Goal: Task Accomplishment & Management: Complete application form

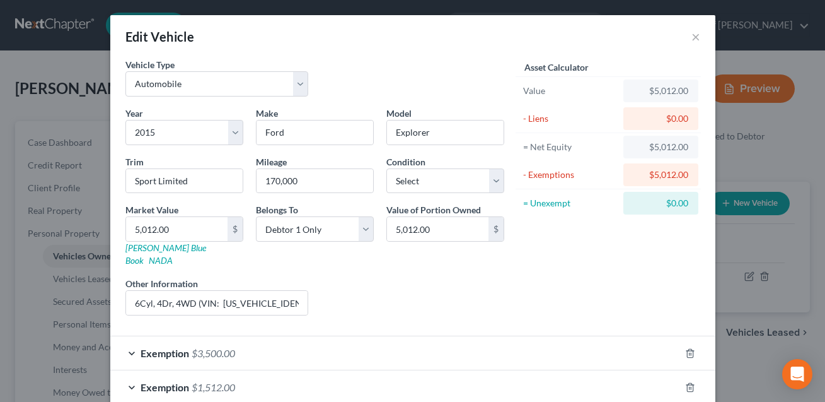
select select "0"
select select "11"
select select "0"
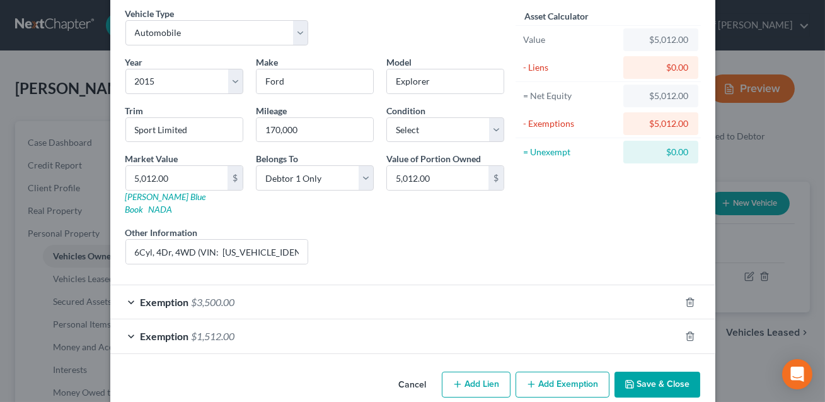
scroll to position [55, 0]
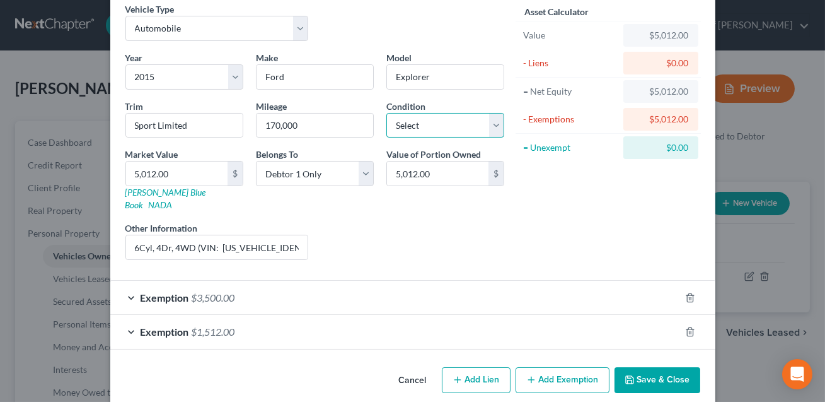
click at [465, 125] on select "Select Excellent Very Good Good Fair Poor" at bounding box center [446, 125] width 118 height 25
select select "2"
click at [651, 367] on button "Save & Close" at bounding box center [658, 380] width 86 height 26
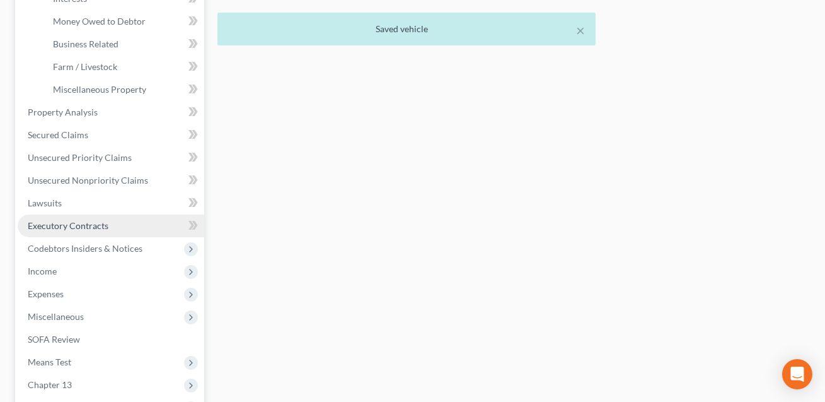
scroll to position [387, 0]
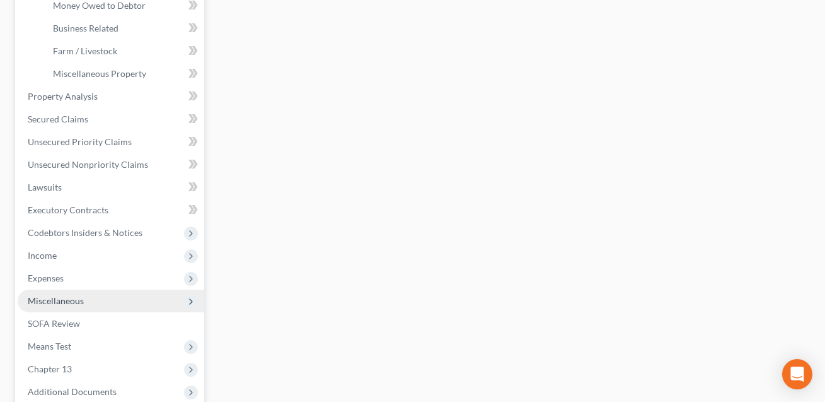
click at [59, 301] on span "Miscellaneous" at bounding box center [56, 300] width 56 height 11
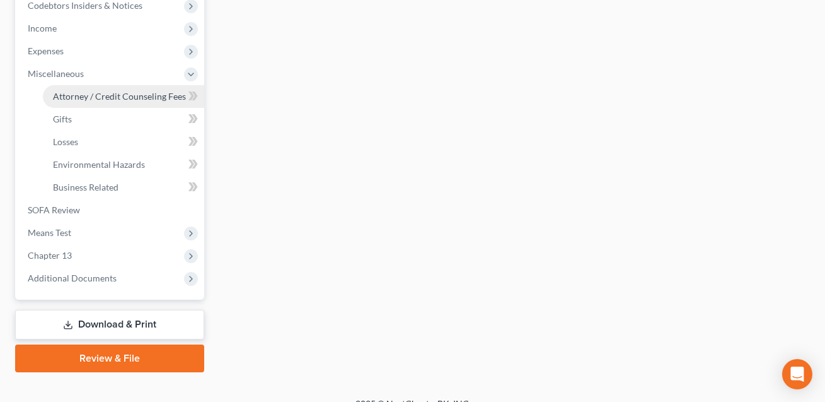
click at [88, 99] on span "Attorney / Credit Counseling Fees" at bounding box center [119, 96] width 133 height 11
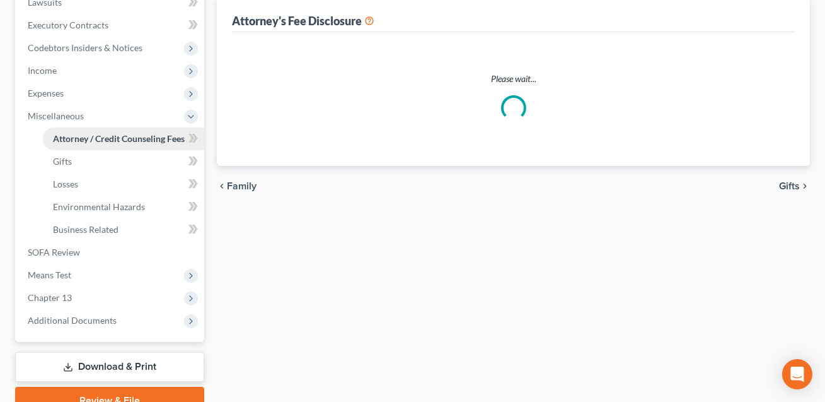
scroll to position [42, 0]
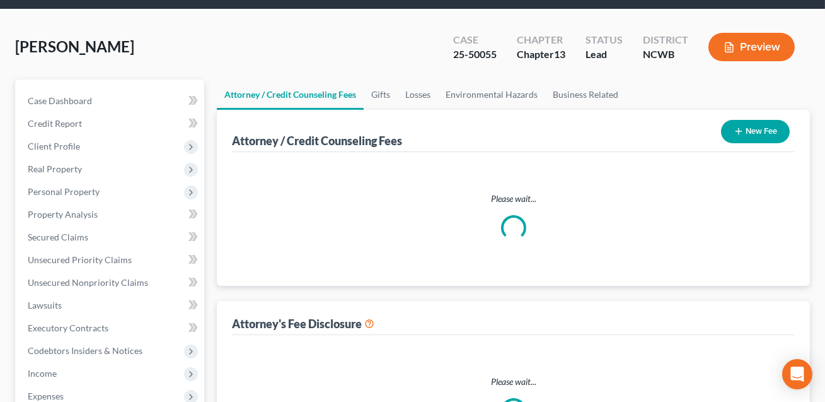
select select "0"
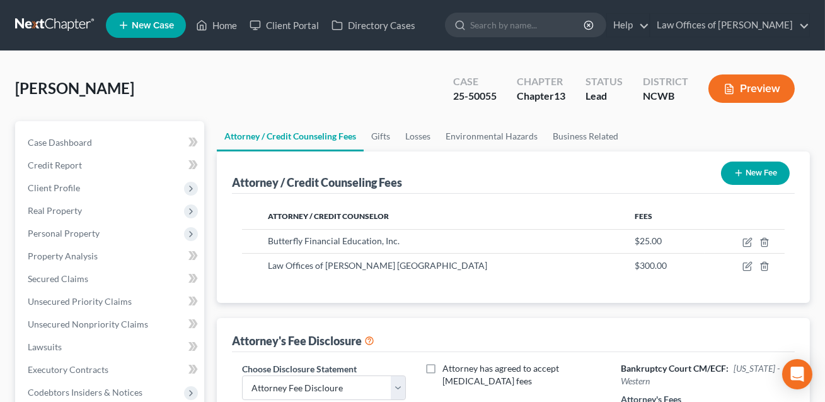
scroll to position [188, 0]
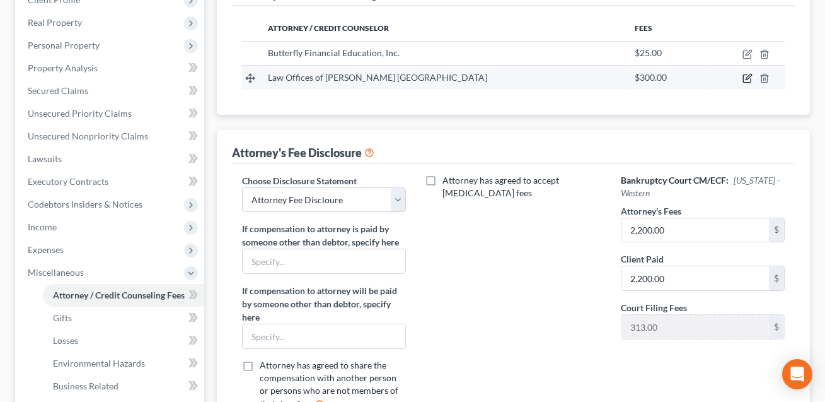
click at [747, 76] on icon "button" at bounding box center [749, 77] width 6 height 6
select select "28"
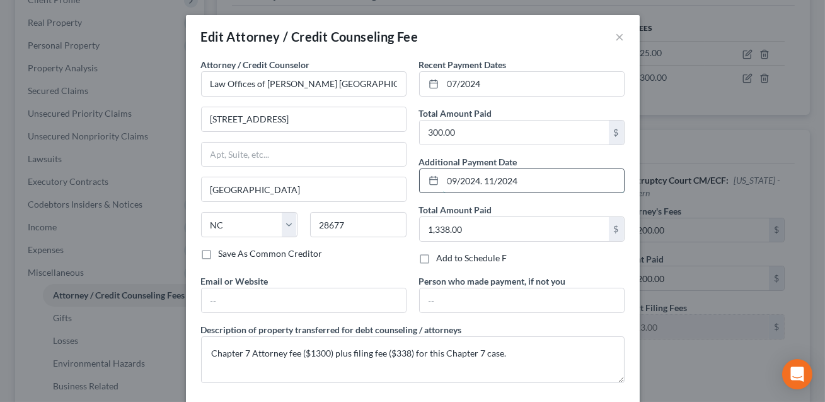
click at [484, 184] on input "09/2024. 11/2024" at bounding box center [533, 181] width 181 height 24
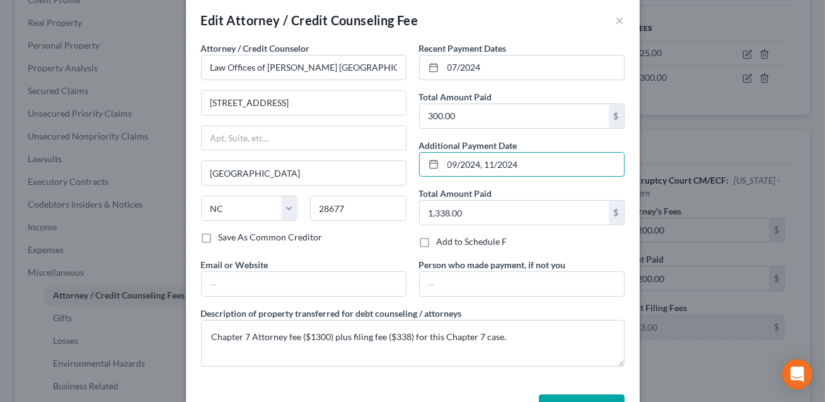
scroll to position [19, 0]
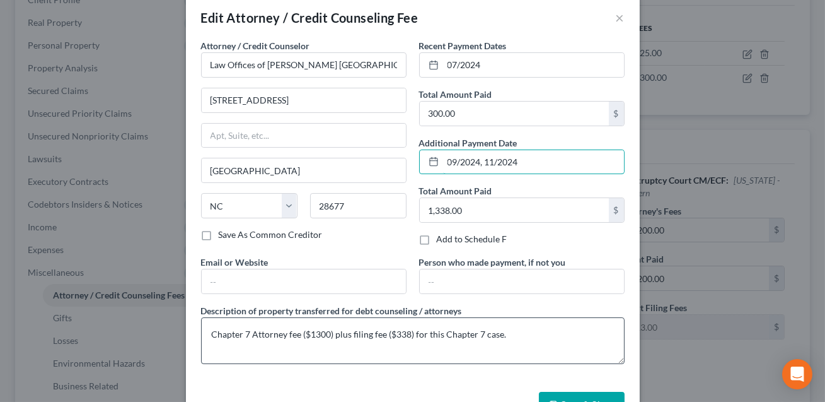
type input "09/2024, 11/2024"
click at [512, 334] on textarea "Chapter 7 Attorney fee ($1300) plus filing fee ($338) for this Chapter 7 case." at bounding box center [413, 340] width 424 height 47
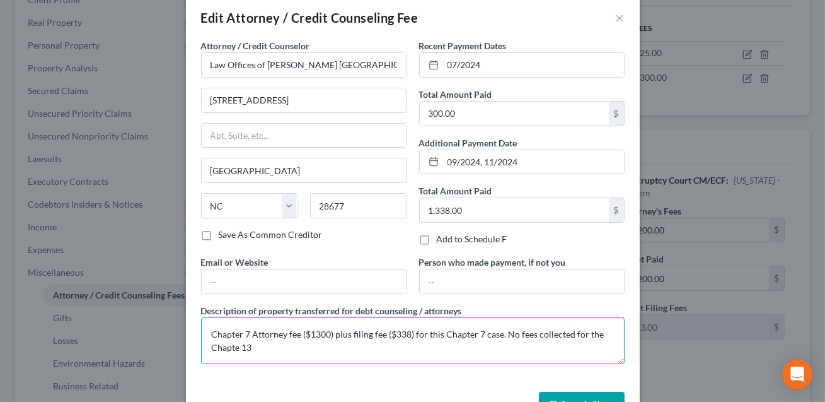
click at [239, 348] on textarea "Chapter 7 Attorney fee ($1300) plus filing fee ($338) for this Chapter 7 case. …" at bounding box center [413, 340] width 424 height 47
click at [259, 347] on textarea "Chapter 7 Attorney fee ($1300) plus filing fee ($338) for this Chapter 7 case. …" at bounding box center [413, 340] width 424 height 47
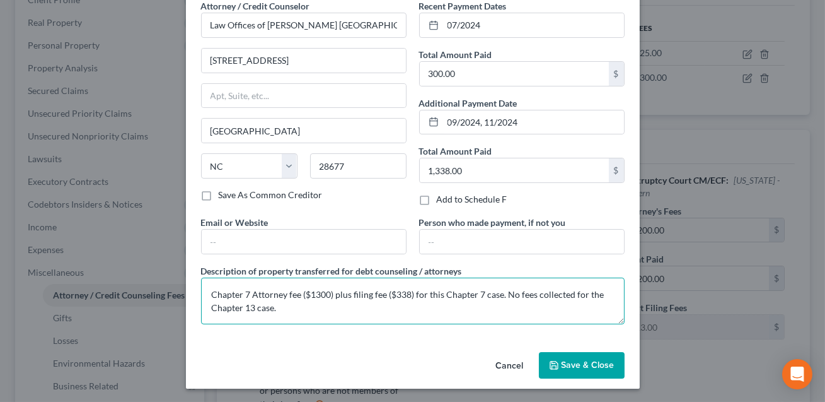
type textarea "Chapter 7 Attorney fee ($1300) plus filing fee ($338) for this Chapter 7 case. …"
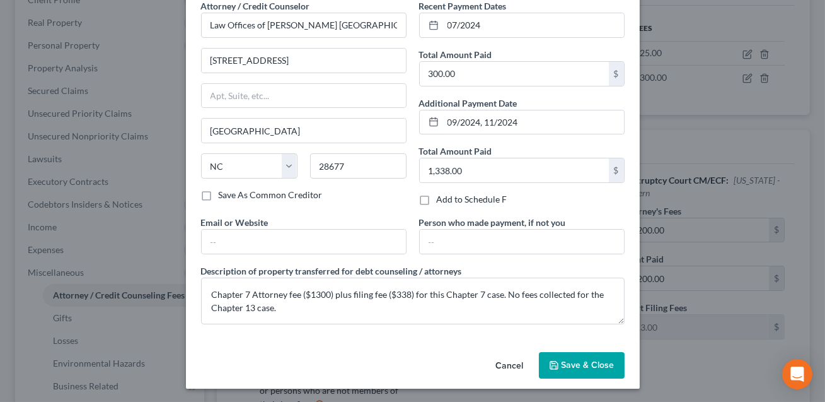
click at [578, 358] on button "Save & Close" at bounding box center [582, 365] width 86 height 26
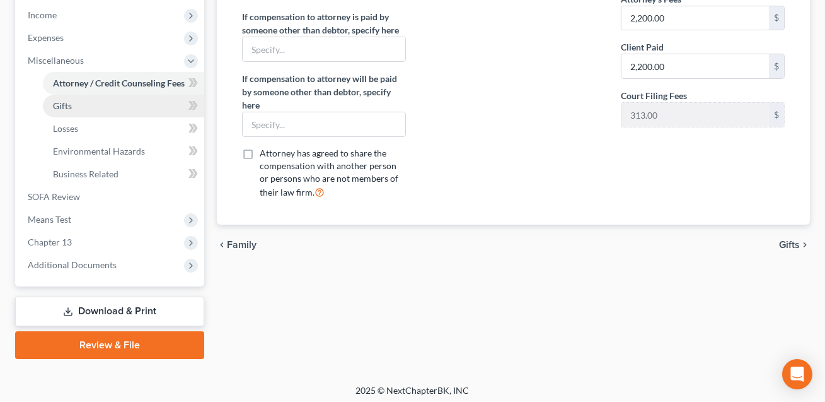
scroll to position [403, 0]
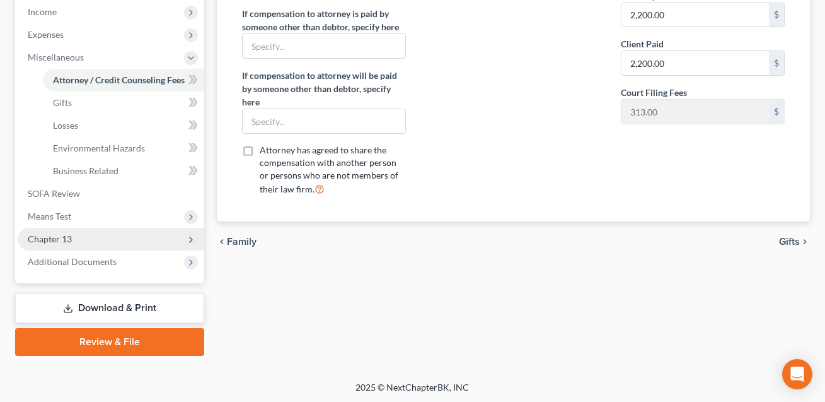
click at [62, 238] on span "Chapter 13" at bounding box center [50, 238] width 44 height 11
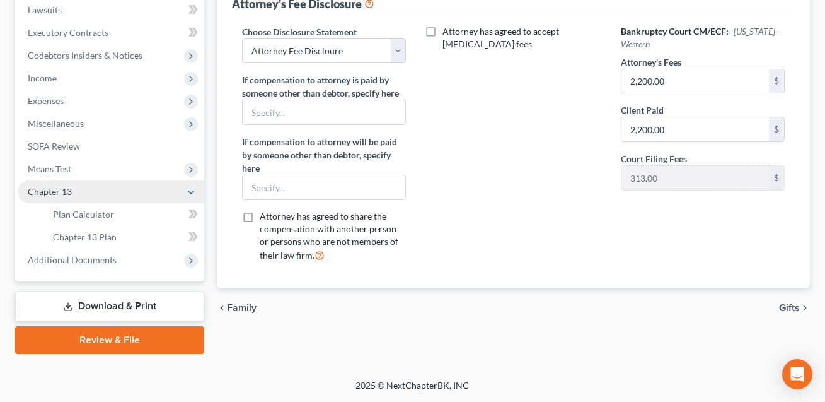
scroll to position [335, 0]
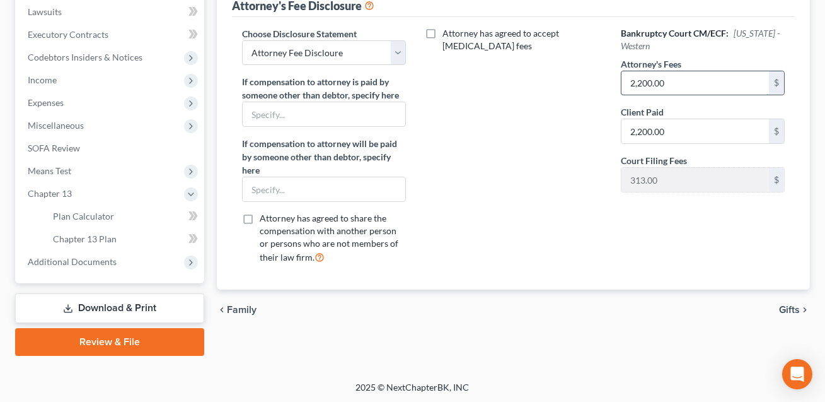
click at [675, 84] on input "2,200.00" at bounding box center [696, 83] width 148 height 24
type input "3,525.00"
click at [676, 131] on input "2,200.00" at bounding box center [696, 131] width 148 height 24
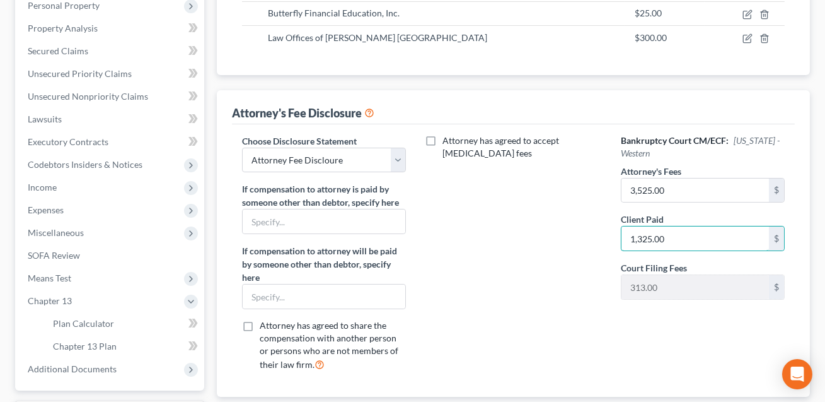
scroll to position [78, 0]
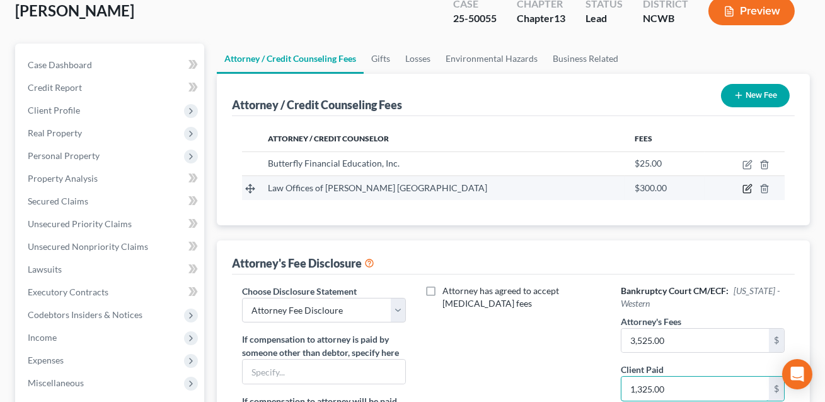
type input "1,325.00"
click at [747, 186] on icon "button" at bounding box center [748, 188] width 10 height 10
select select "28"
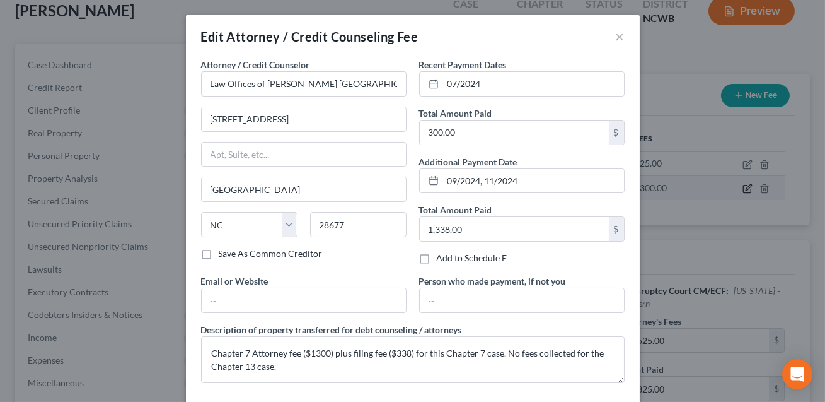
scroll to position [59, 0]
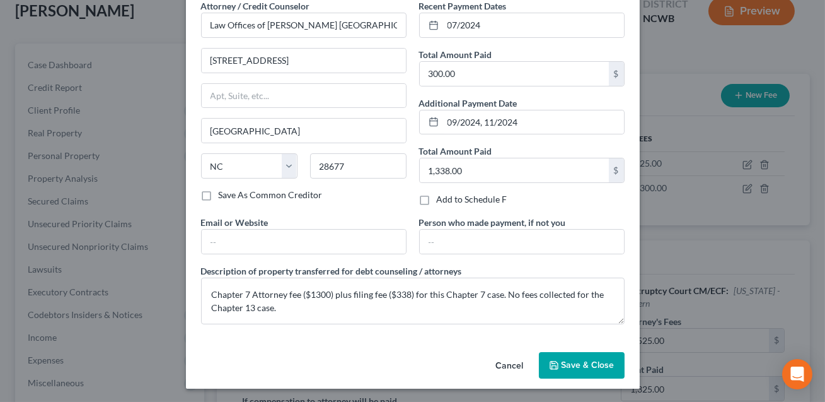
click at [585, 361] on span "Save & Close" at bounding box center [588, 364] width 53 height 11
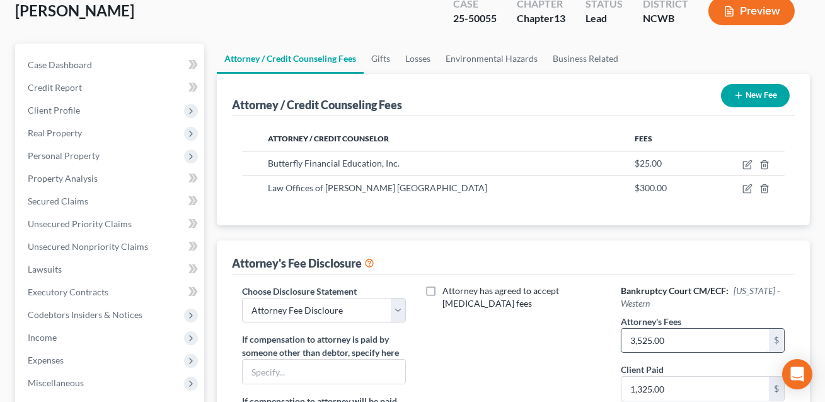
click at [670, 337] on input "3,525.00" at bounding box center [696, 341] width 148 height 24
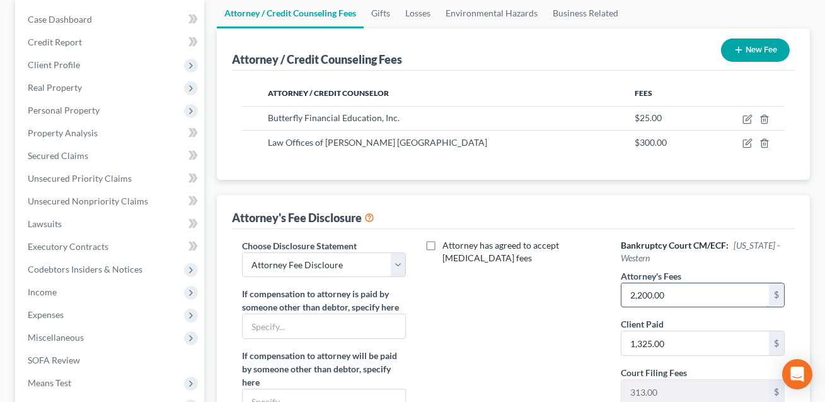
scroll to position [170, 0]
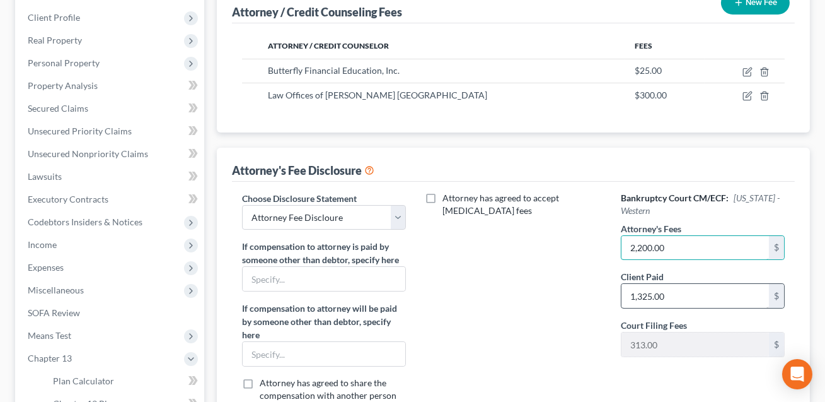
type input "2,200.00"
click at [662, 294] on input "1,325.00" at bounding box center [696, 296] width 148 height 24
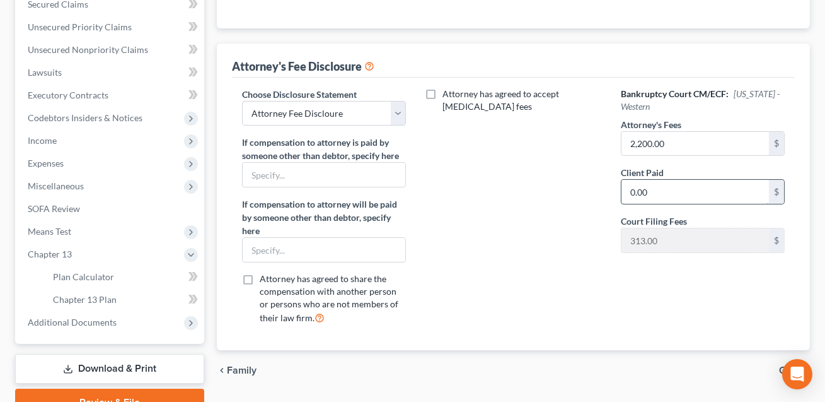
scroll to position [335, 0]
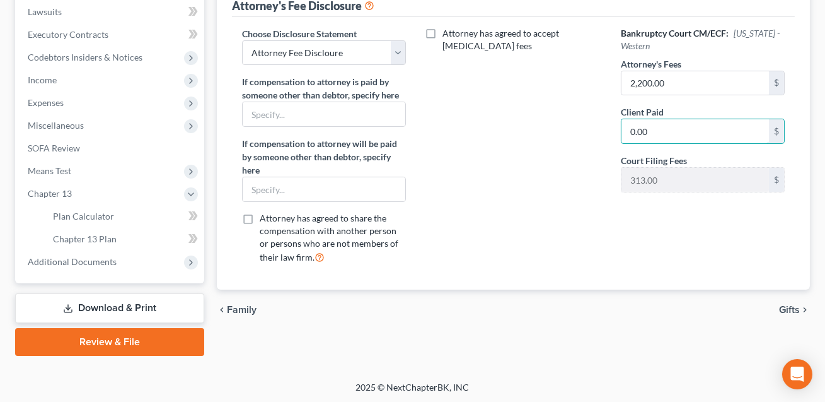
type input "0.00"
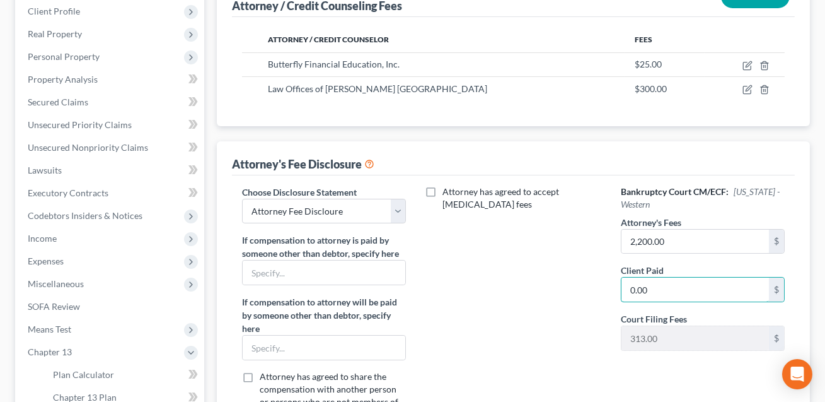
scroll to position [1, 0]
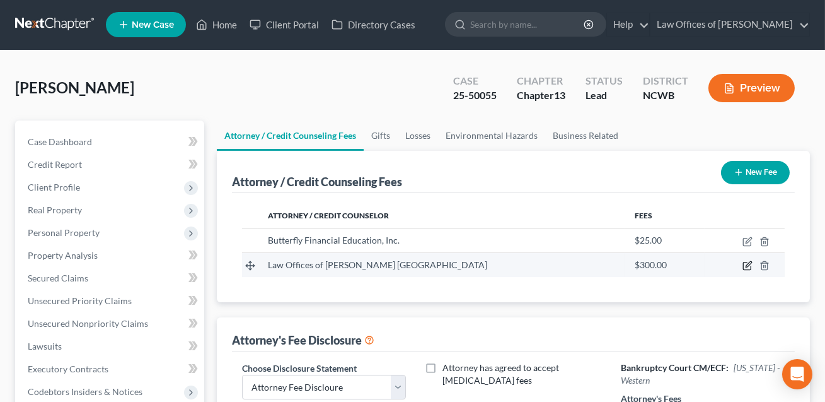
click at [749, 265] on icon "button" at bounding box center [748, 265] width 10 height 10
select select "28"
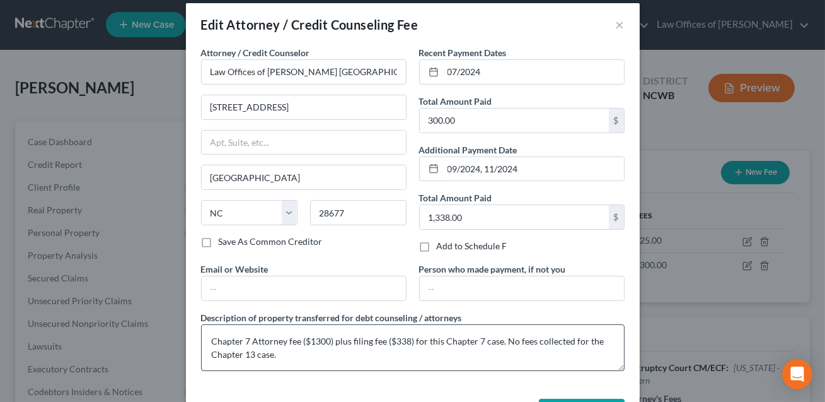
scroll to position [59, 0]
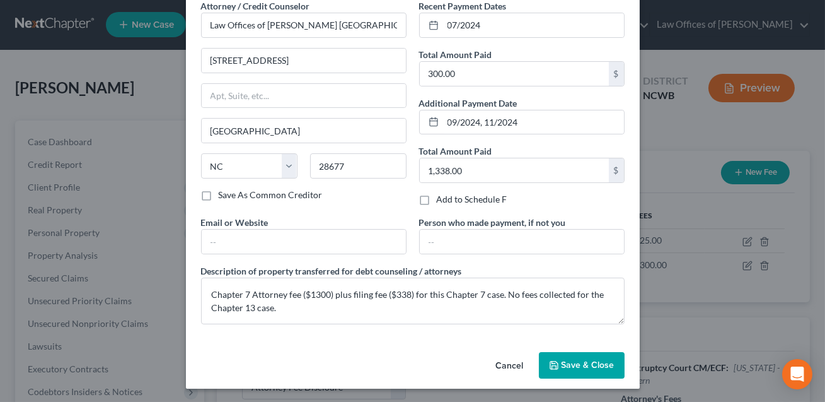
click at [581, 364] on span "Save & Close" at bounding box center [588, 364] width 53 height 11
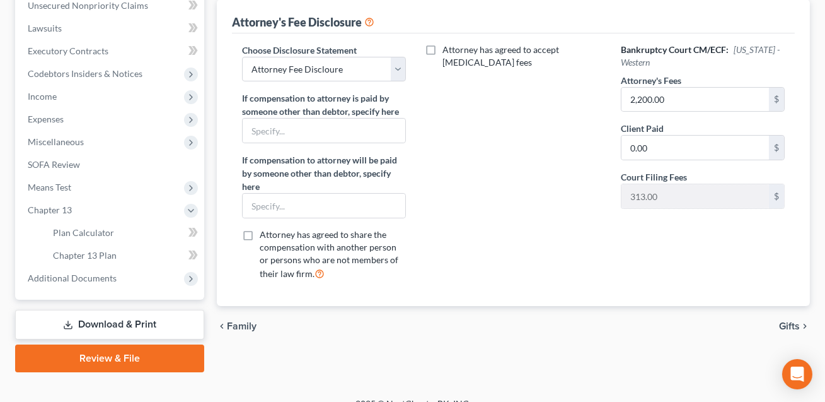
scroll to position [335, 0]
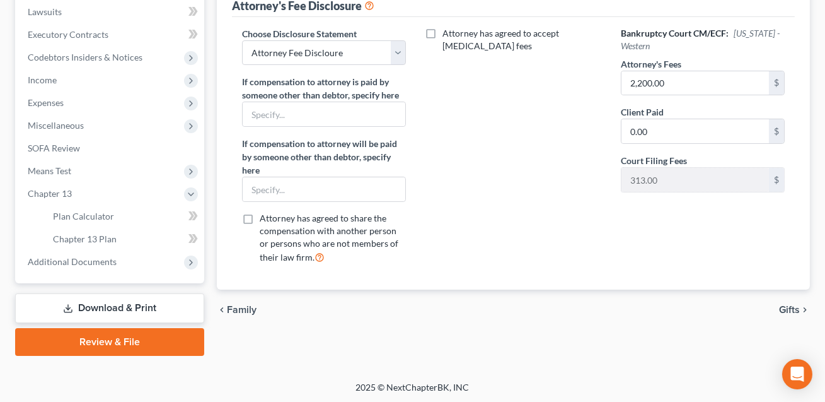
click at [131, 312] on link "Download & Print" at bounding box center [109, 308] width 189 height 30
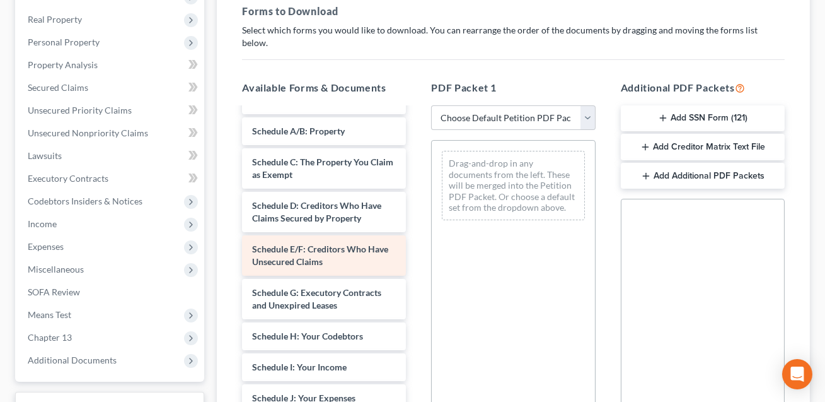
scroll to position [247, 0]
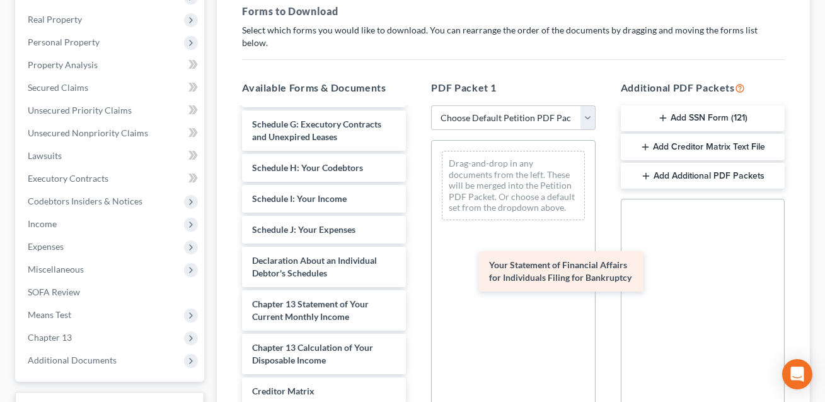
drag, startPoint x: 297, startPoint y: 300, endPoint x: 534, endPoint y: 276, distance: 238.3
click at [416, 276] on div "Your Statement of Financial Affairs for Individuals Filing for Bankruptcy Volun…" at bounding box center [324, 198] width 184 height 673
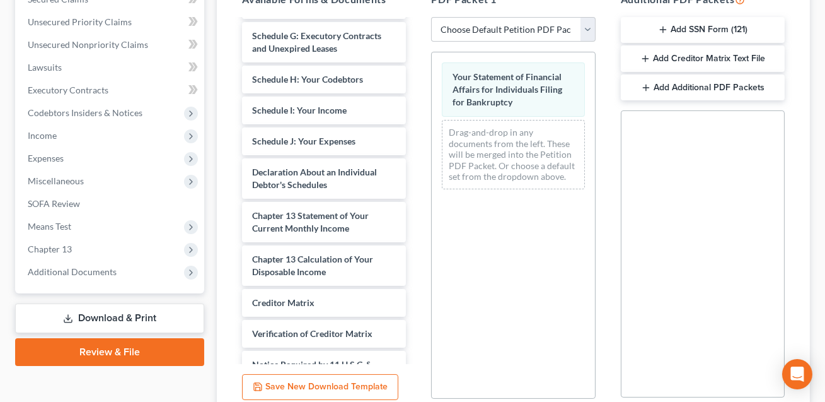
scroll to position [376, 0]
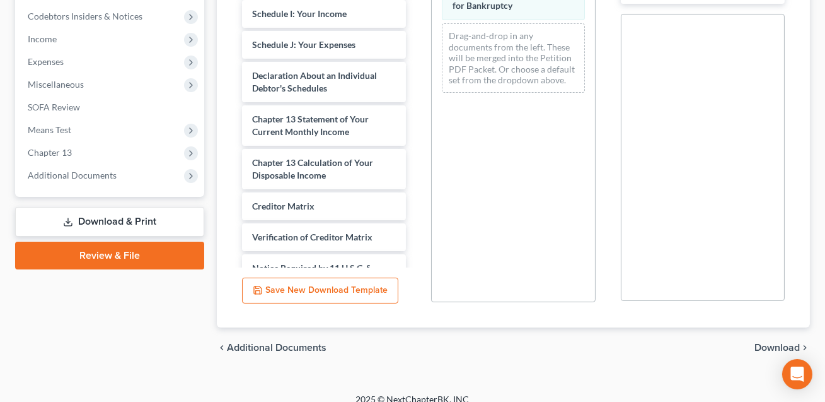
click at [765, 342] on span "Download" at bounding box center [777, 347] width 45 height 10
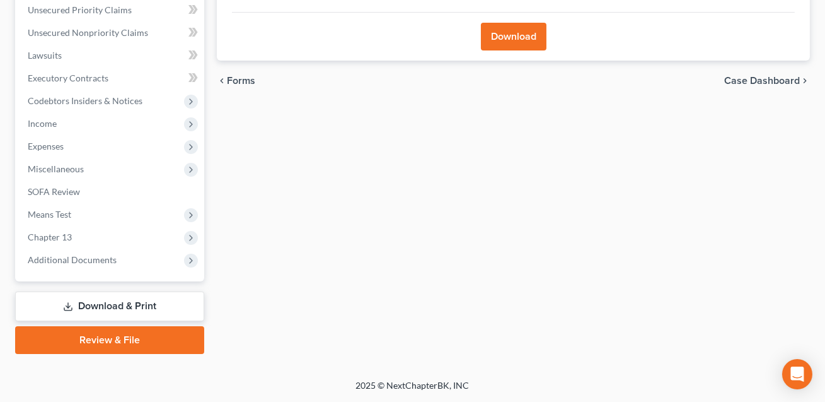
scroll to position [289, 0]
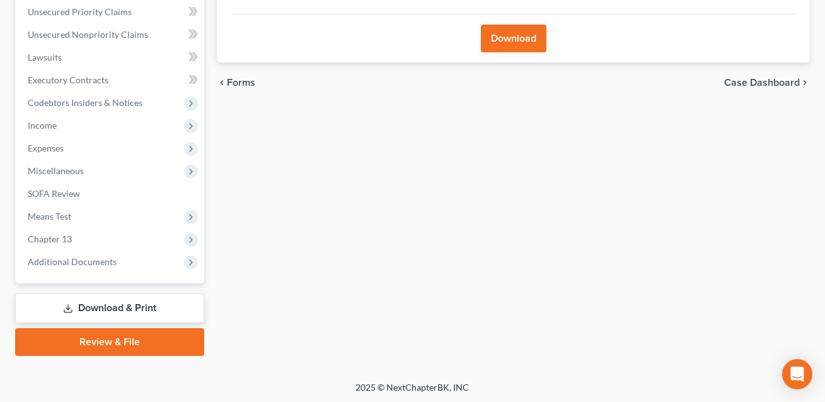
click at [507, 41] on button "Download" at bounding box center [514, 39] width 66 height 28
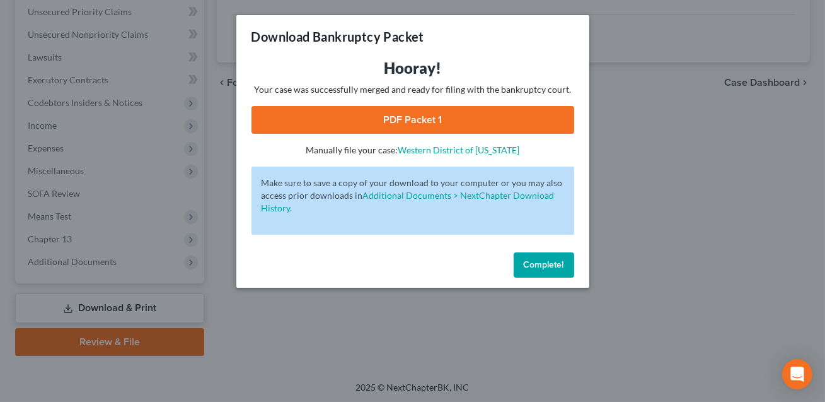
click at [432, 126] on link "PDF Packet 1" at bounding box center [413, 120] width 323 height 28
click at [542, 265] on span "Complete!" at bounding box center [544, 264] width 40 height 11
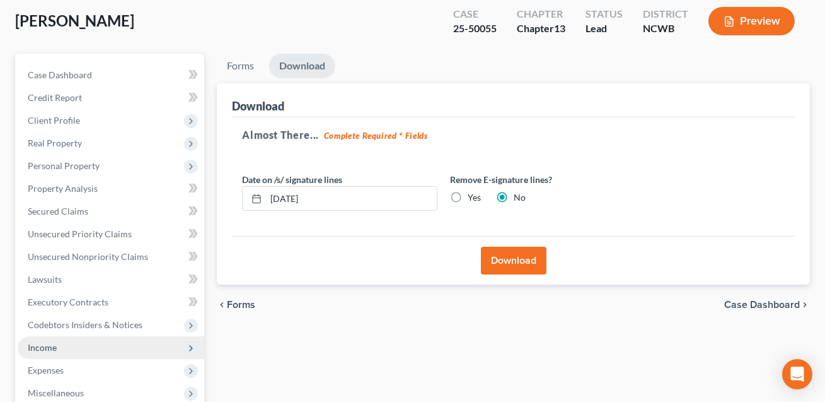
scroll to position [0, 0]
